Goal: Transaction & Acquisition: Purchase product/service

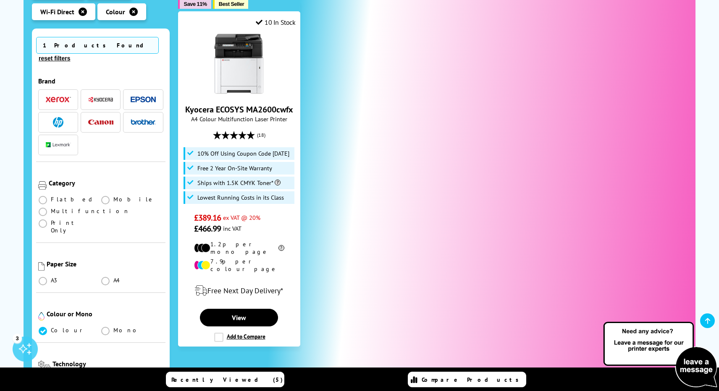
click at [64, 97] on img "button" at bounding box center [58, 100] width 25 height 6
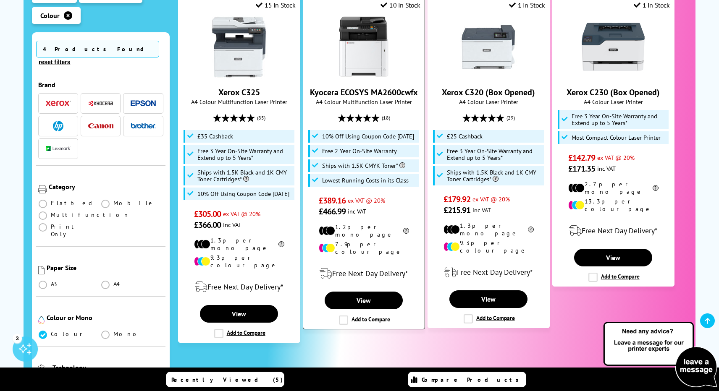
scroll to position [258, 0]
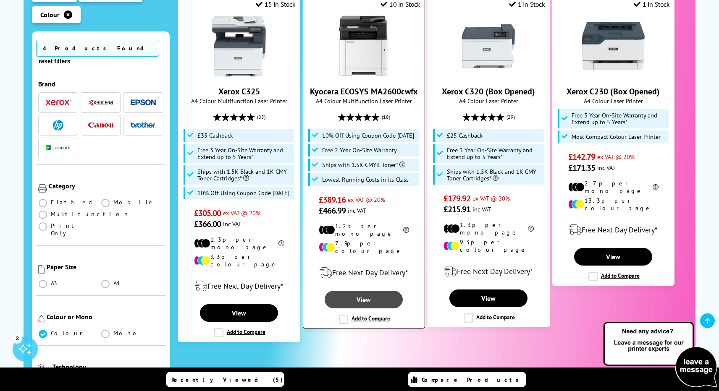
click at [365, 291] on link "View" at bounding box center [364, 300] width 78 height 18
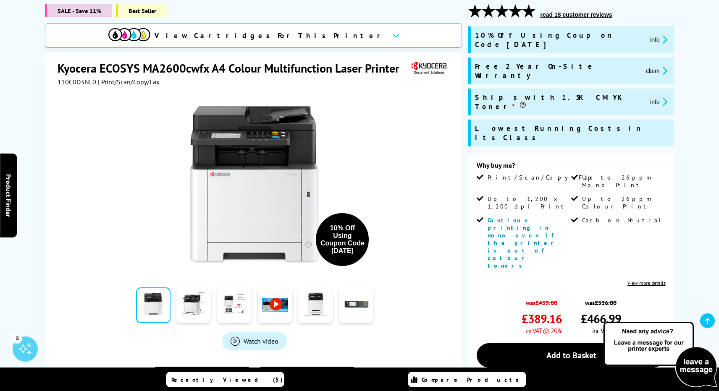
scroll to position [116, 0]
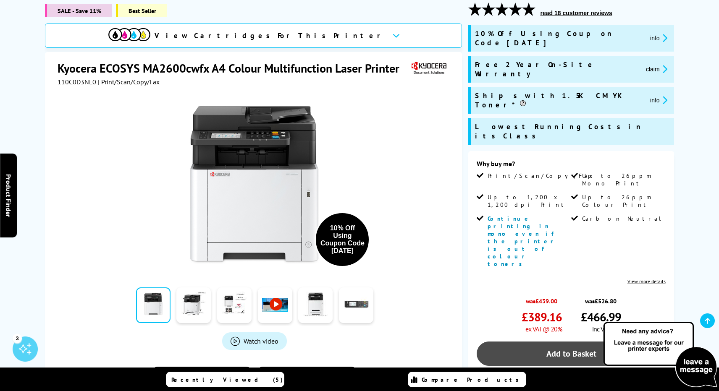
click at [560, 342] on link "Add to Basket" at bounding box center [570, 354] width 188 height 24
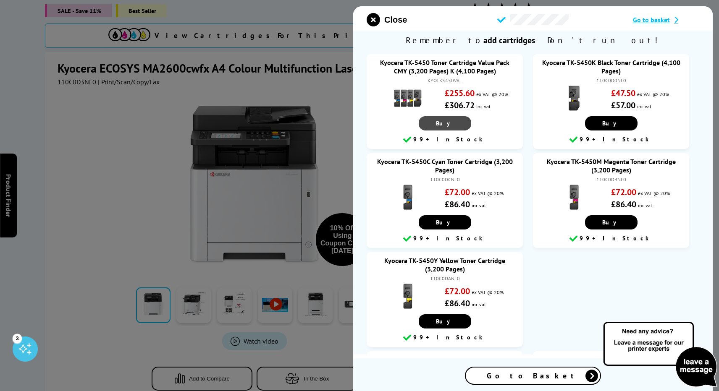
click at [442, 122] on span "Buy" at bounding box center [445, 124] width 18 height 8
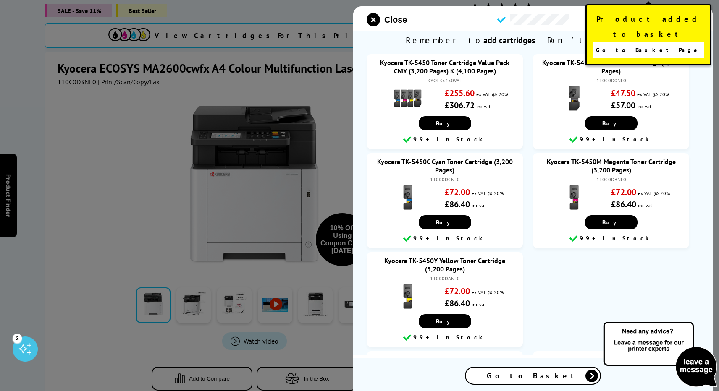
click at [636, 44] on span "Go to Basket Page" at bounding box center [648, 50] width 105 height 12
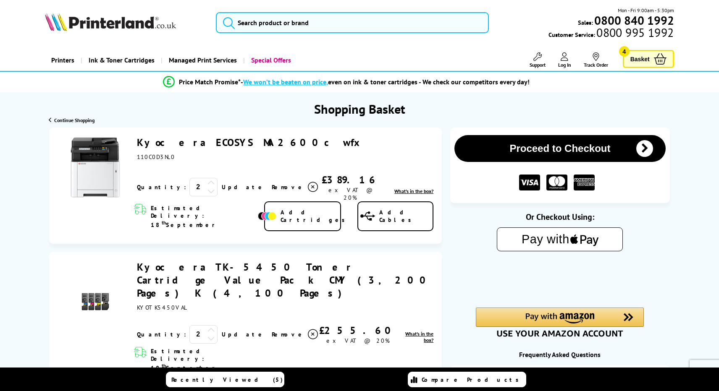
click at [207, 187] on icon at bounding box center [211, 191] width 8 height 8
click at [222, 183] on link "Update" at bounding box center [243, 187] width 43 height 8
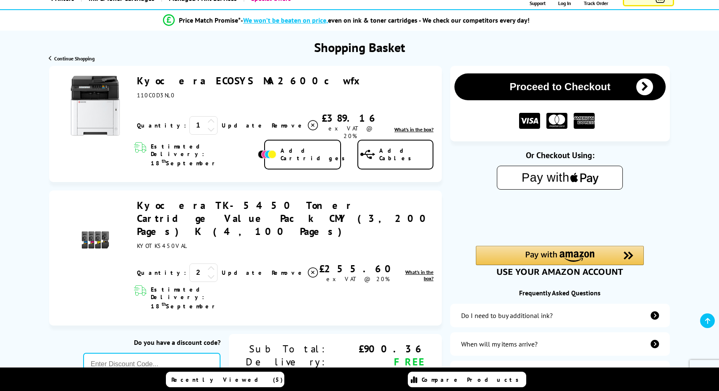
scroll to position [64, 0]
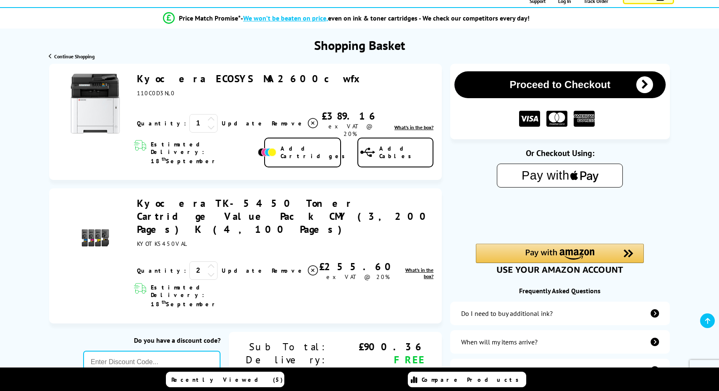
click at [207, 271] on icon at bounding box center [211, 275] width 8 height 8
click at [222, 267] on link "Update" at bounding box center [243, 271] width 43 height 8
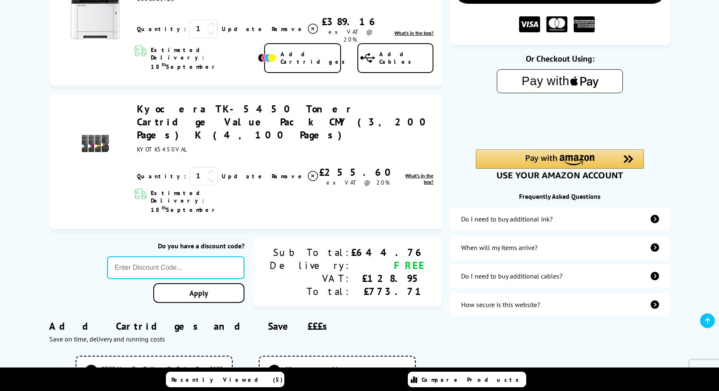
scroll to position [159, 0]
click at [244, 256] on input "text" at bounding box center [175, 267] width 137 height 23
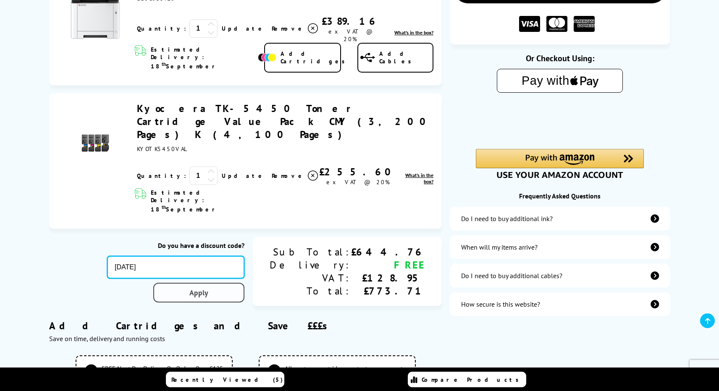
type input "SEPT10"
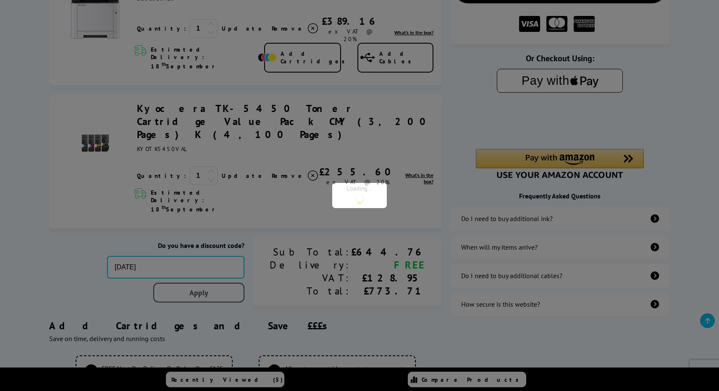
click at [252, 251] on div "Proceed to Checkout Shopping Basket ex VAT @ 20% 1 Update ex VAT @ 20%" at bounding box center [359, 312] width 719 height 686
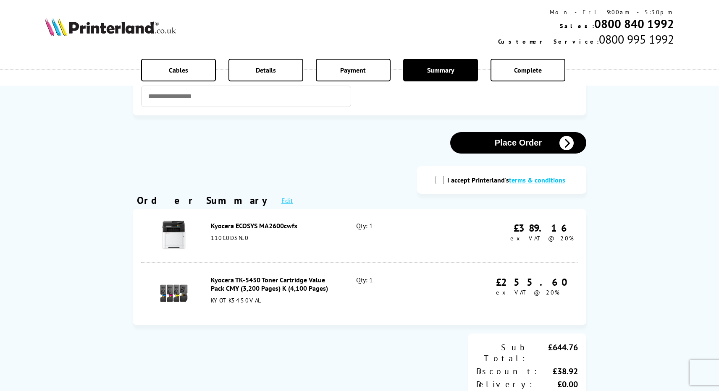
scroll to position [25, 0]
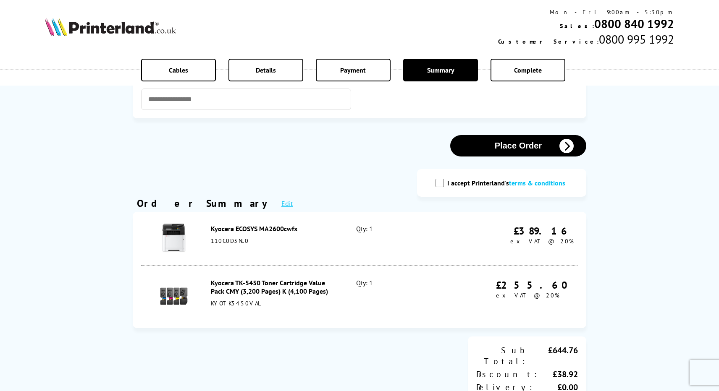
click at [442, 183] on input "I accept Printerland's terms & conditions" at bounding box center [439, 183] width 8 height 8
checkbox input "true"
click at [495, 148] on button "Place Order" at bounding box center [518, 145] width 136 height 21
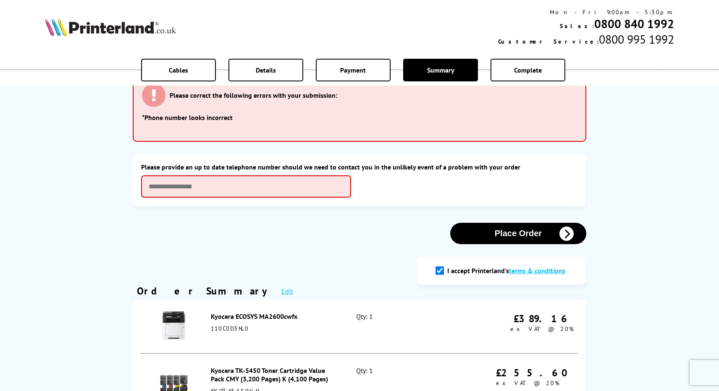
click at [333, 233] on div "Place Order" at bounding box center [359, 233] width 453 height 21
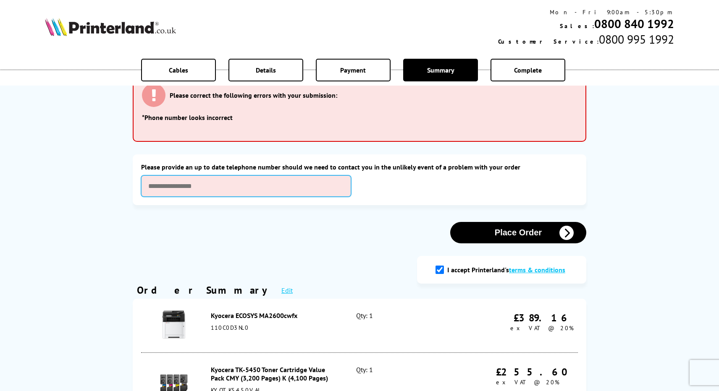
click at [280, 182] on input "text" at bounding box center [246, 185] width 210 height 21
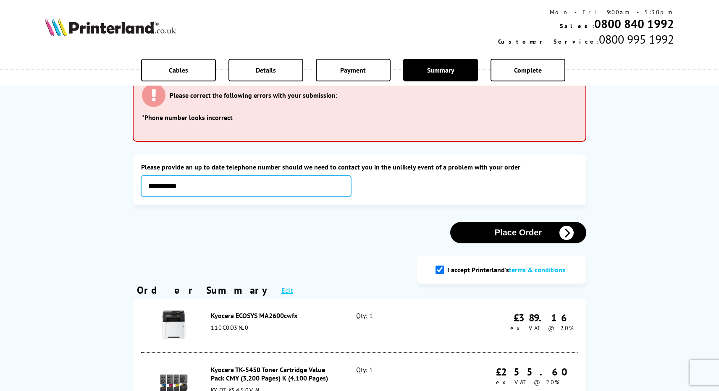
type input "**********"
click at [502, 236] on button "Place Order" at bounding box center [518, 232] width 136 height 21
